Goal: Information Seeking & Learning: Learn about a topic

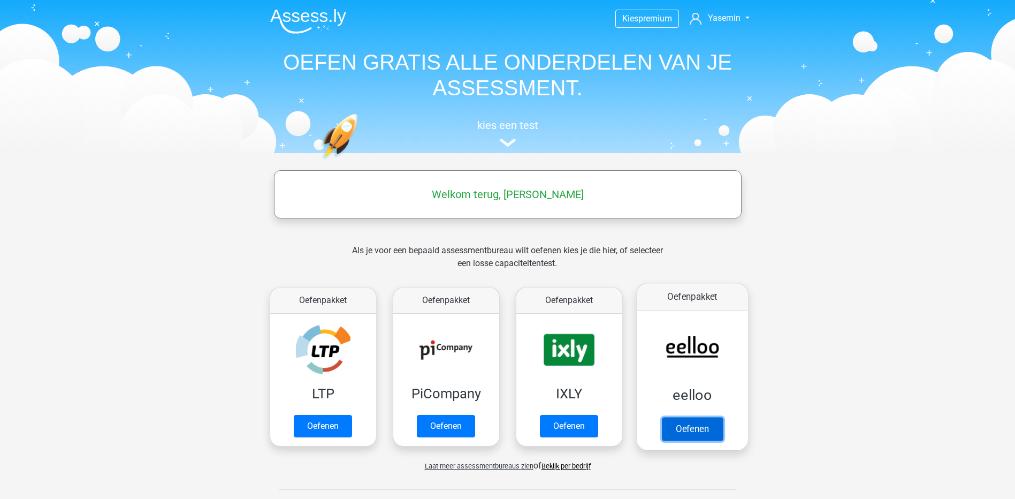
click at [690, 417] on link "Oefenen" at bounding box center [692, 429] width 61 height 24
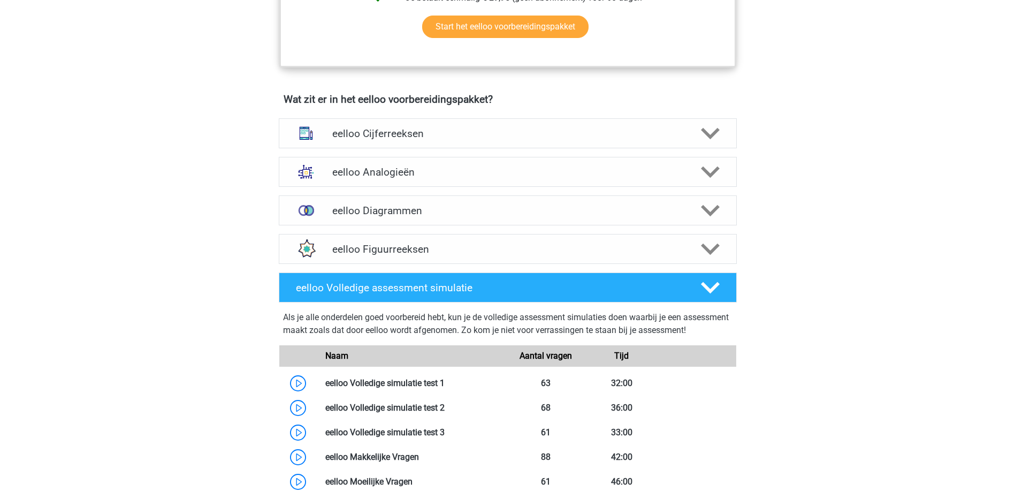
scroll to position [593, 0]
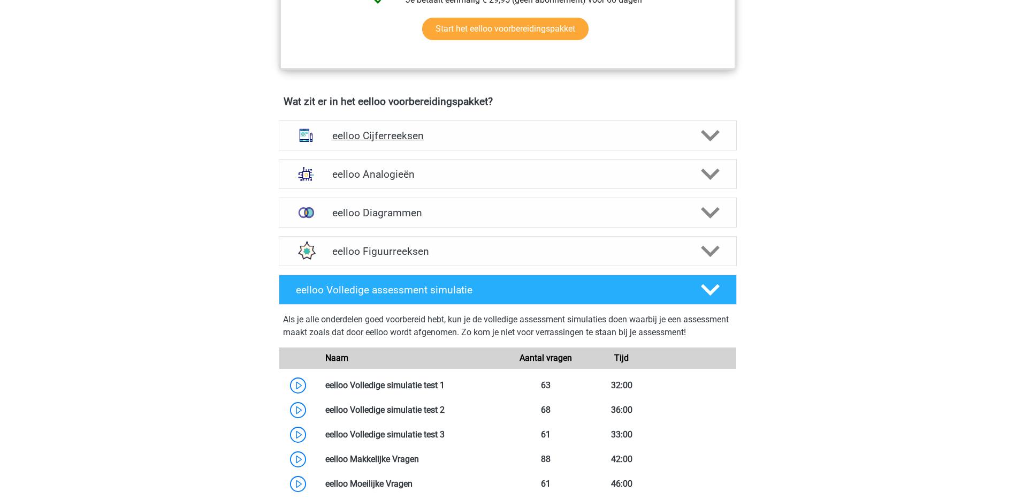
click at [631, 142] on h4 "eelloo Cijferreeksen" at bounding box center [507, 136] width 351 height 12
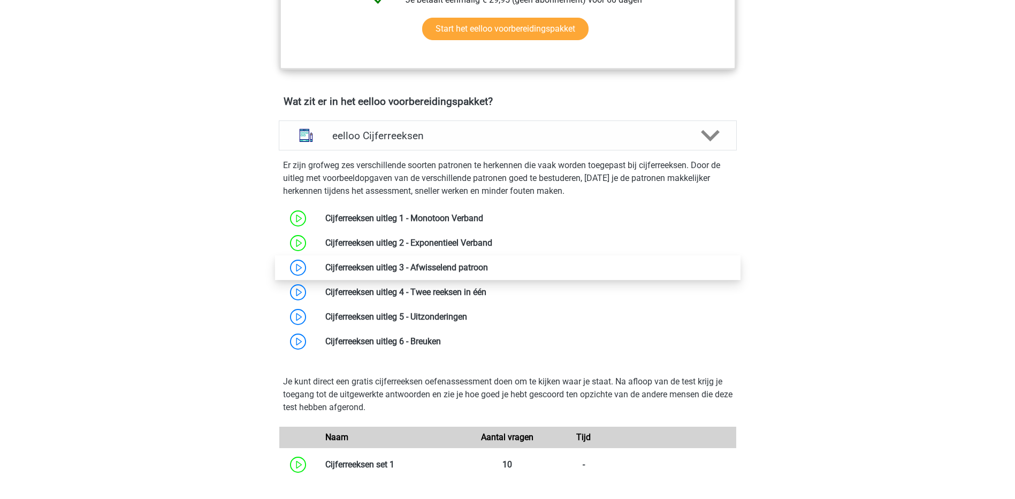
click at [488, 272] on link at bounding box center [488, 267] width 0 height 10
